Goal: Use online tool/utility: Utilize a website feature to perform a specific function

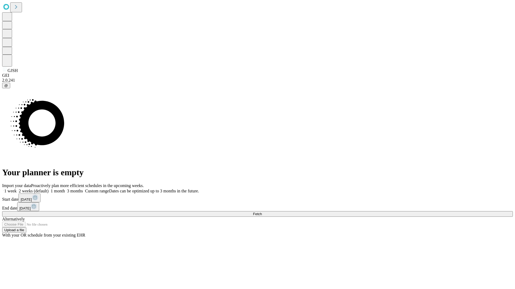
click at [262, 212] on span "Fetch" at bounding box center [257, 214] width 9 height 4
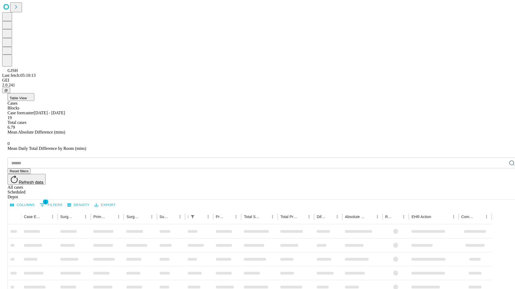
click at [27, 96] on span "Table View" at bounding box center [18, 98] width 17 height 4
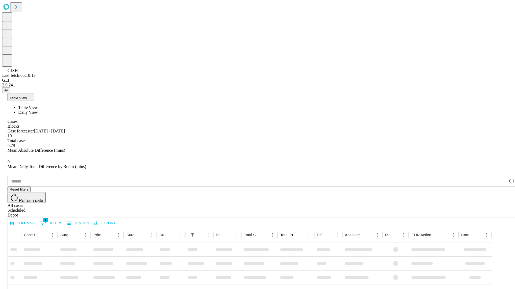
click at [38, 110] on span "Daily View" at bounding box center [28, 112] width 20 height 5
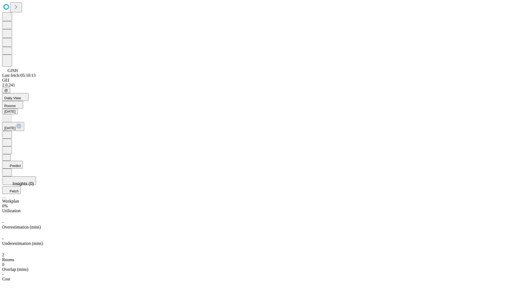
click at [23, 161] on button "Predict" at bounding box center [12, 165] width 21 height 8
